Goal: Information Seeking & Learning: Learn about a topic

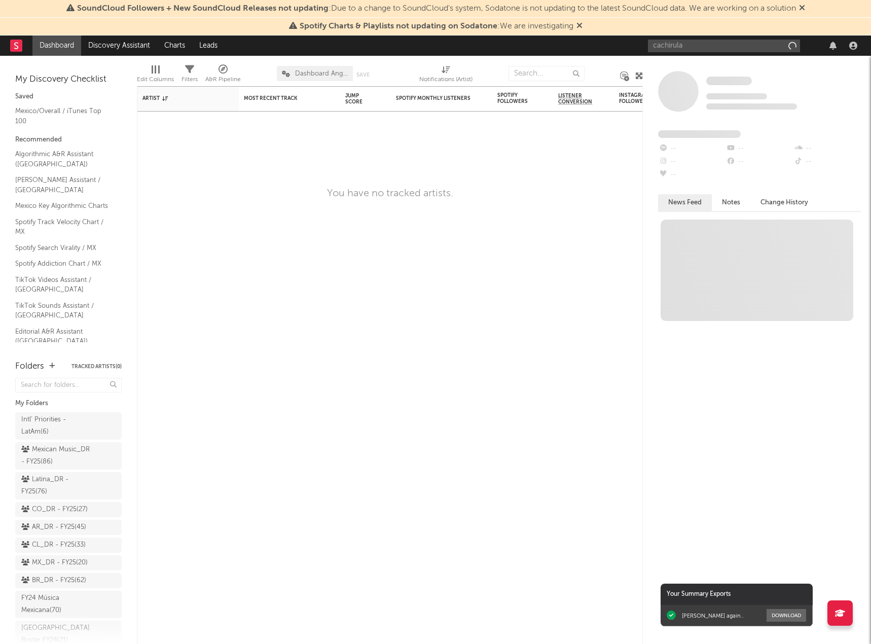
type input "cachirula"
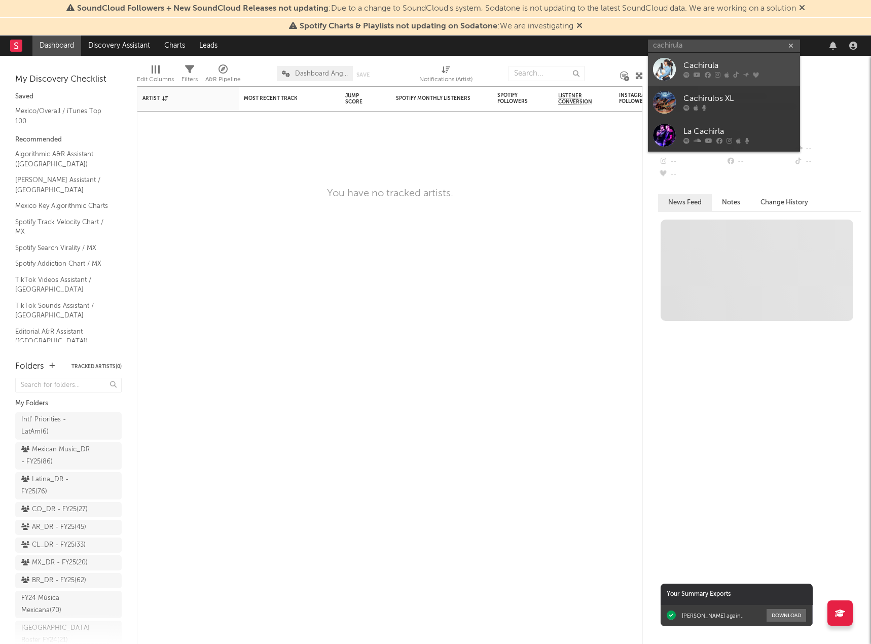
click at [667, 72] on div at bounding box center [664, 69] width 23 height 23
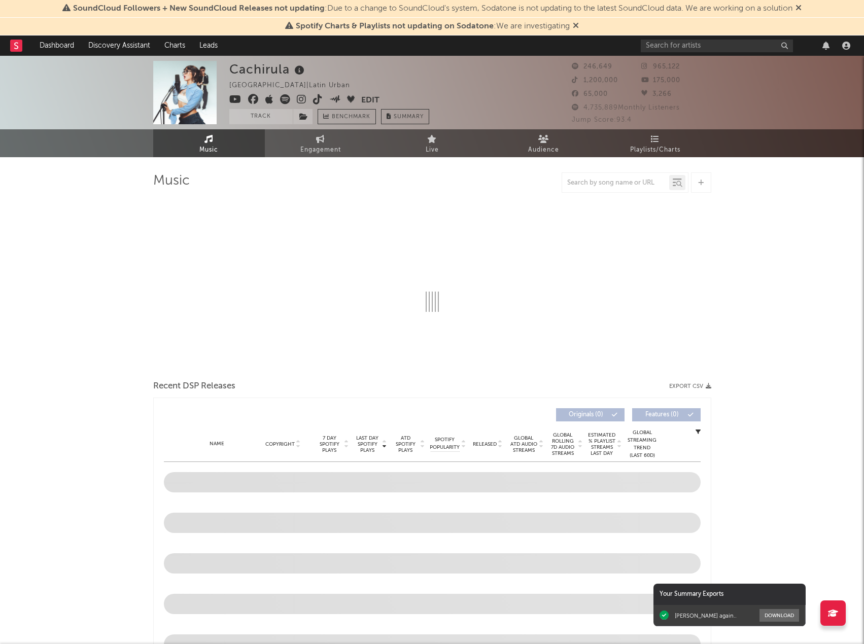
select select "6m"
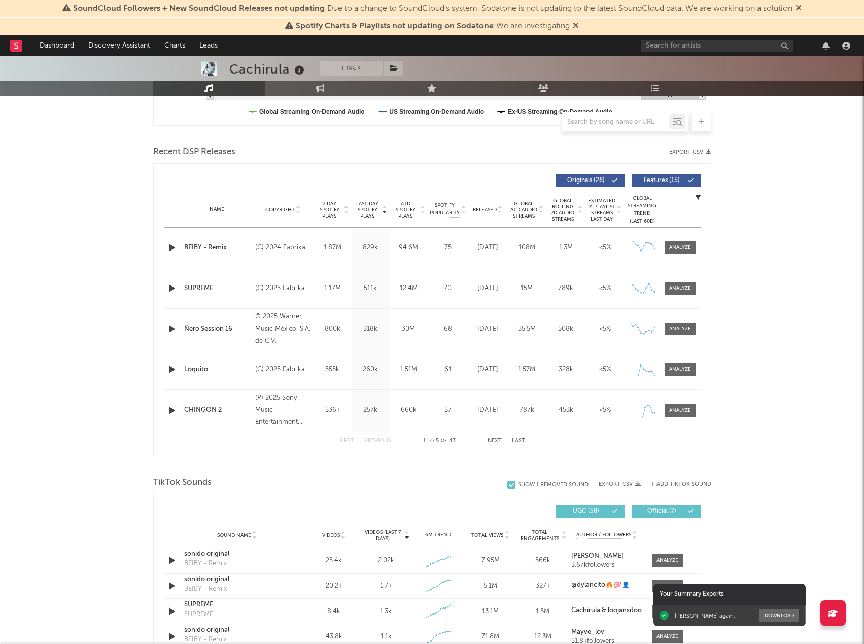
scroll to position [355, 0]
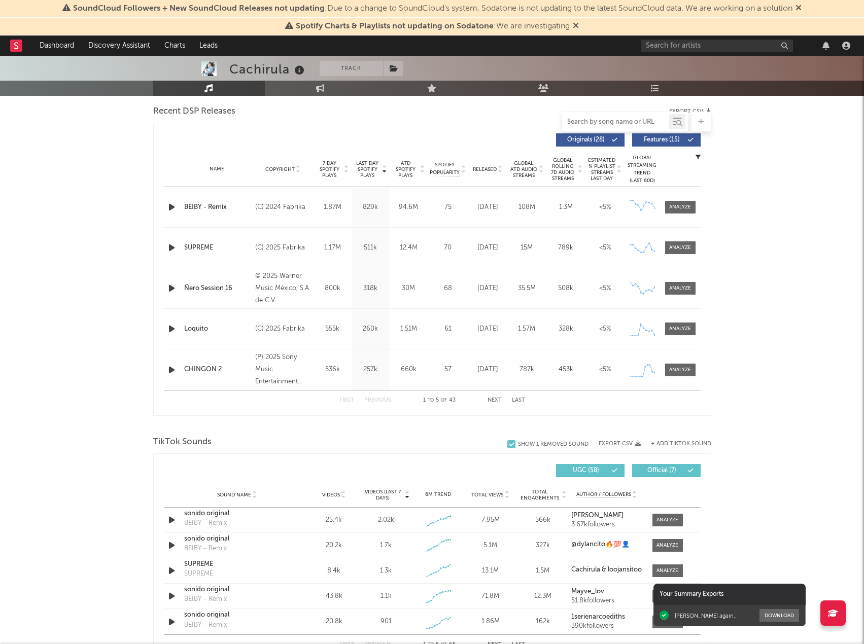
click at [632, 120] on input "text" at bounding box center [615, 122] width 107 height 8
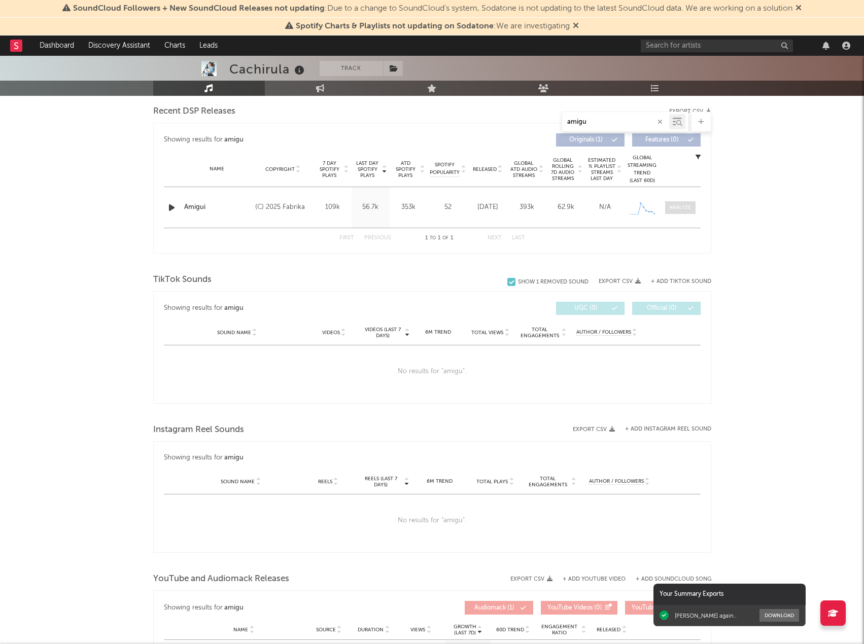
type input "amigu"
click at [676, 207] on div at bounding box center [680, 208] width 22 height 8
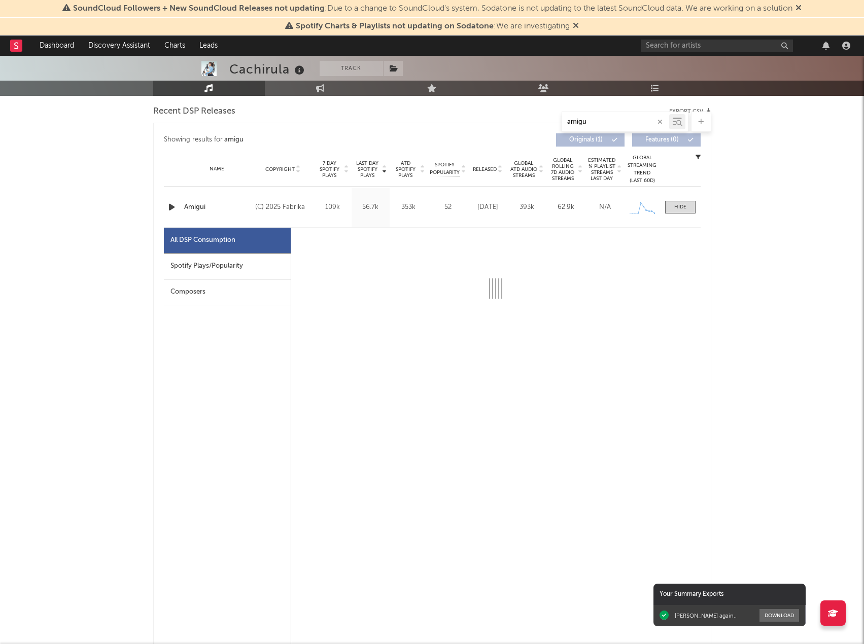
select select "1w"
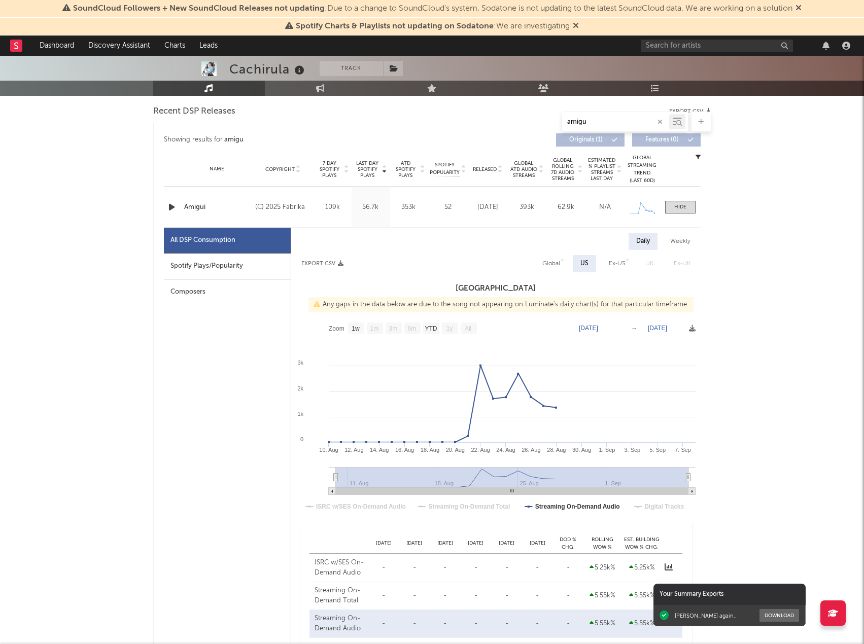
click at [559, 262] on div "Global" at bounding box center [551, 264] width 18 height 12
select select "1w"
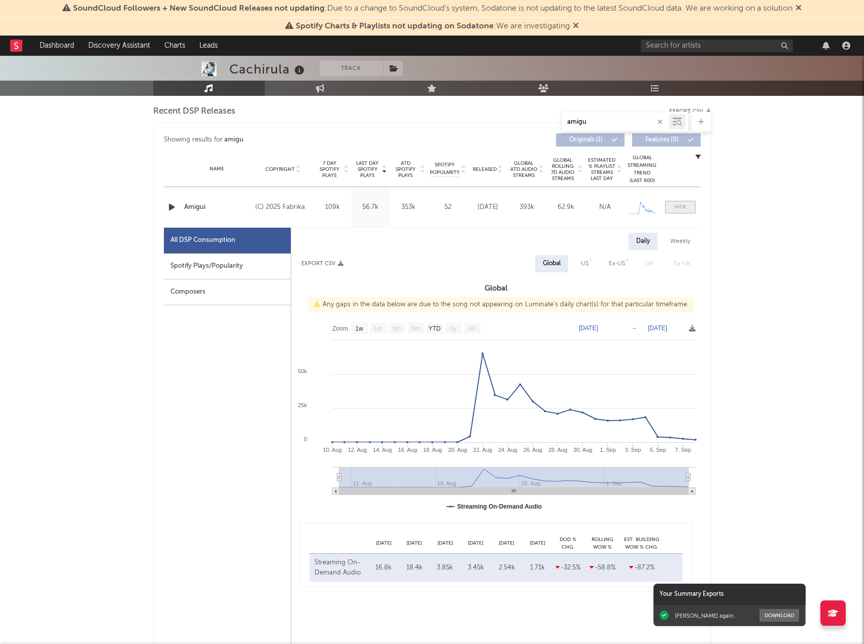
click at [675, 207] on div at bounding box center [680, 207] width 12 height 8
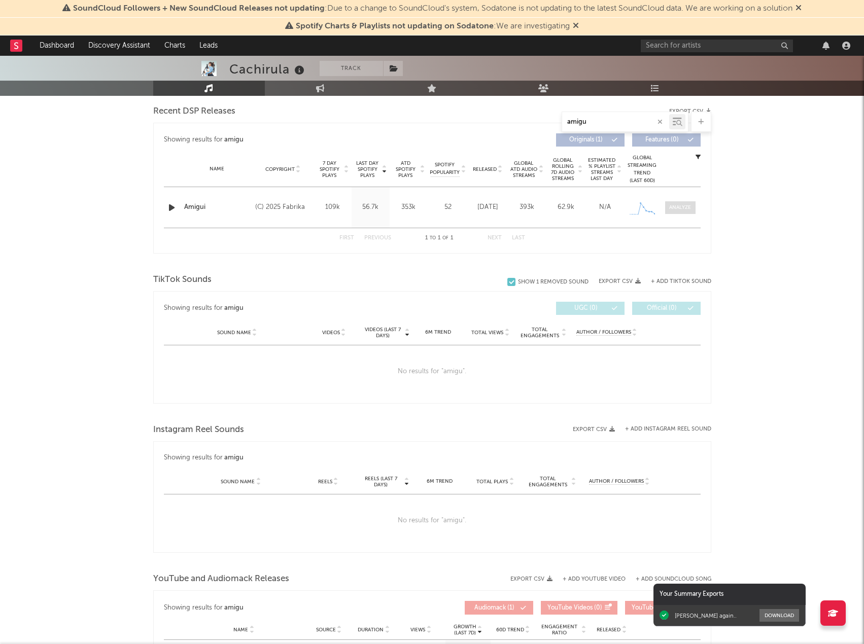
click at [675, 207] on div at bounding box center [680, 208] width 22 height 8
select select "1w"
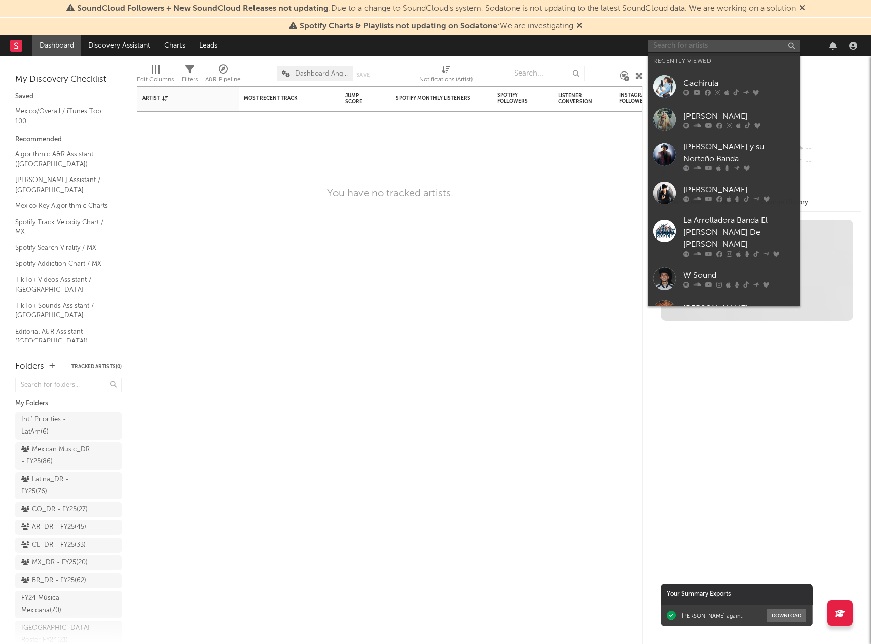
click at [701, 43] on input "text" at bounding box center [724, 46] width 152 height 13
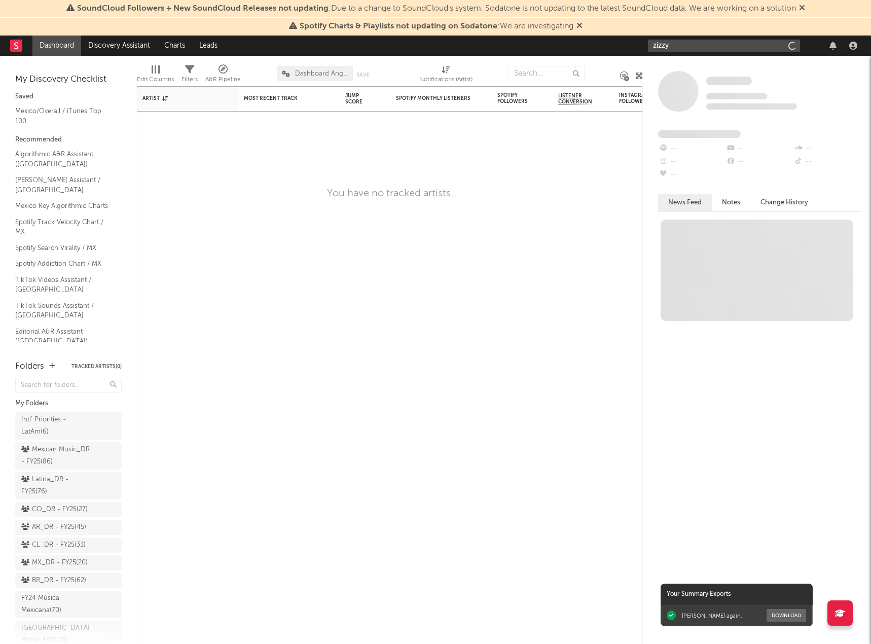
type input "zizzy"
click at [681, 50] on input "zizzy" at bounding box center [724, 46] width 152 height 13
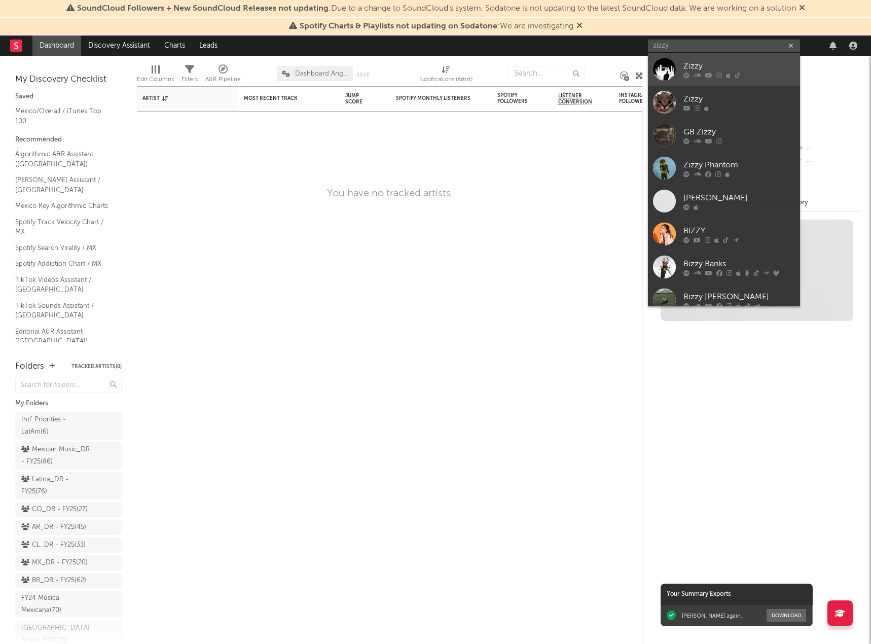
click at [673, 77] on div at bounding box center [664, 69] width 23 height 23
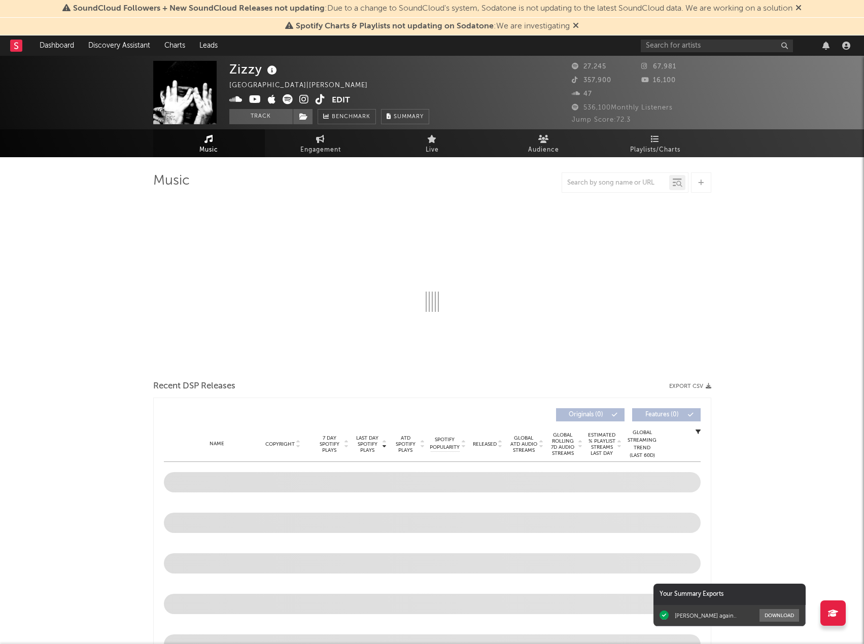
select select "6m"
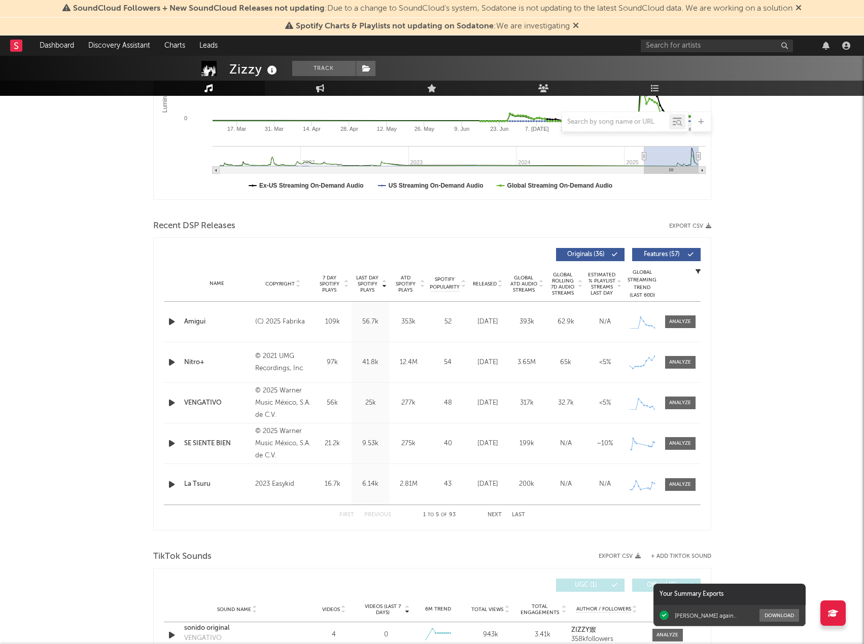
scroll to position [304, 0]
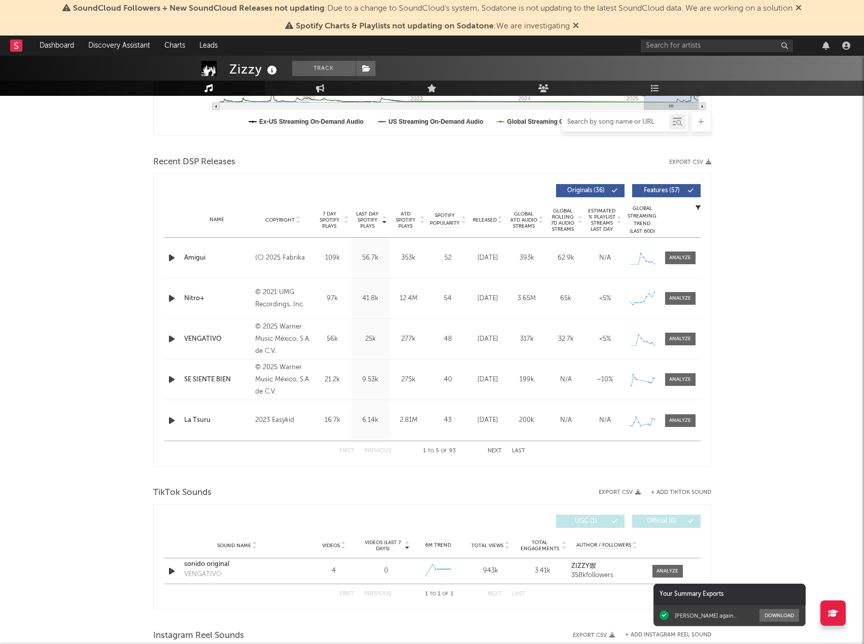
click at [605, 120] on input "text" at bounding box center [615, 122] width 107 height 8
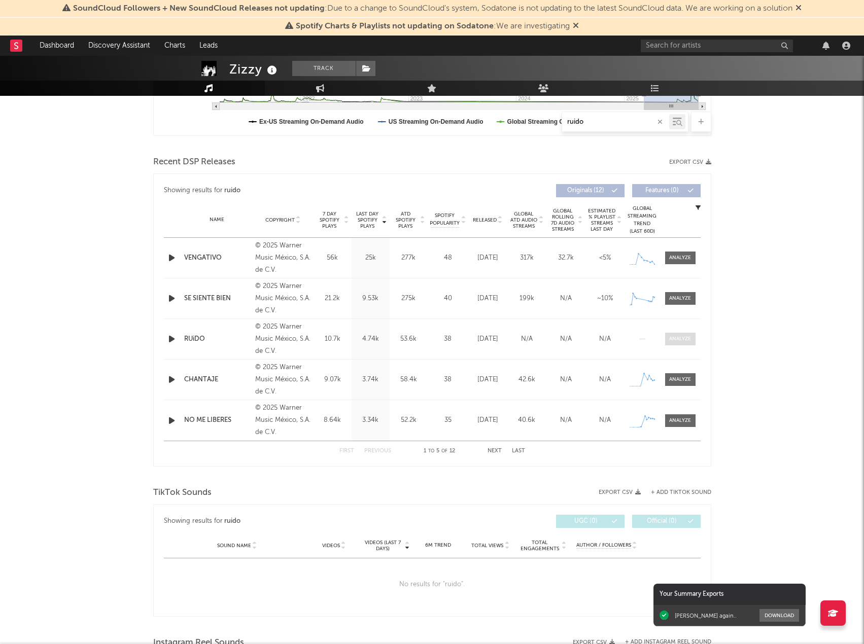
type input "ruido"
click at [686, 343] on span at bounding box center [680, 339] width 30 height 13
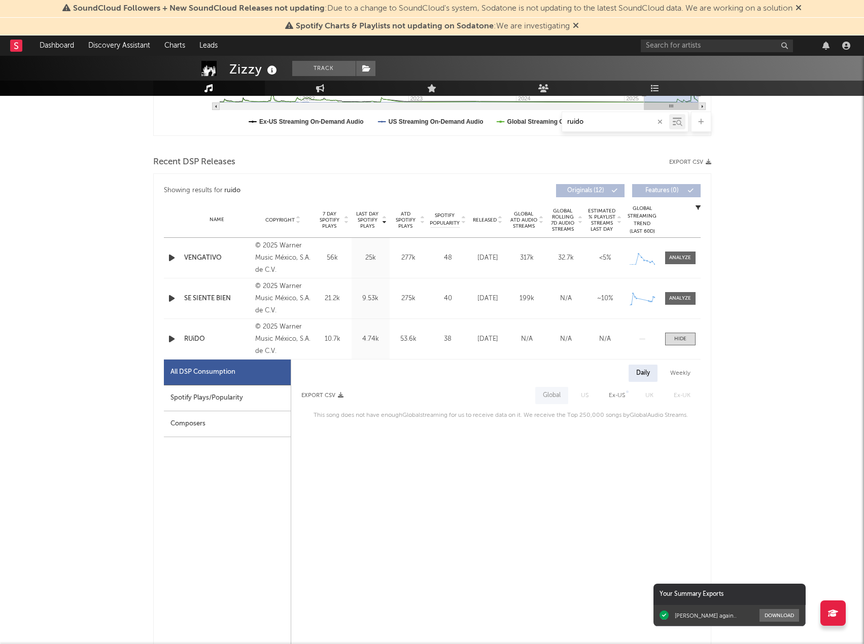
click at [696, 340] on div at bounding box center [680, 339] width 41 height 13
click at [687, 343] on span at bounding box center [680, 339] width 30 height 13
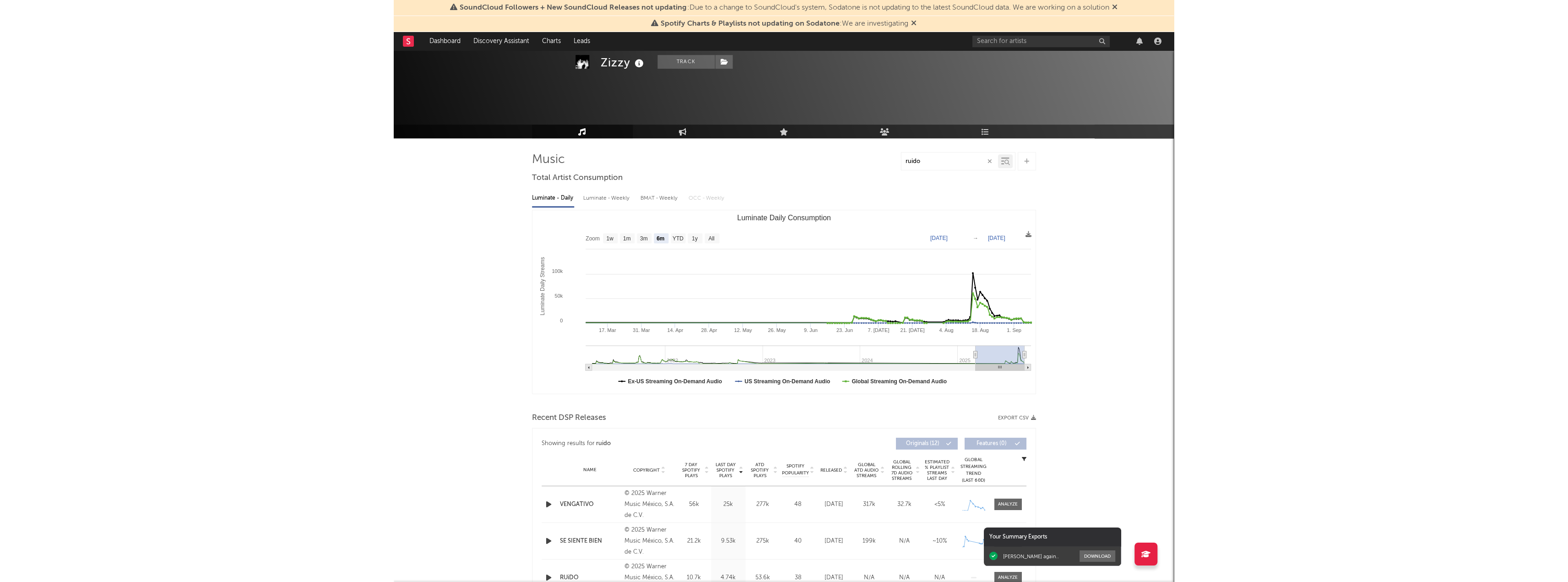
scroll to position [0, 0]
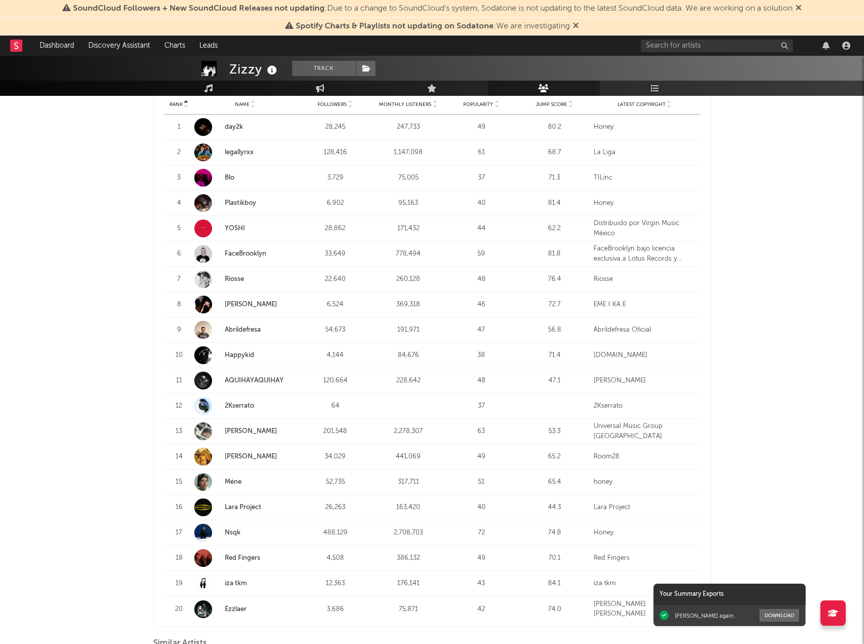
scroll to position [304, 0]
